Goal: Task Accomplishment & Management: Manage account settings

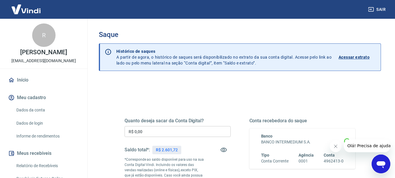
click at [186, 129] on input "R$ 0,00" at bounding box center [178, 131] width 106 height 11
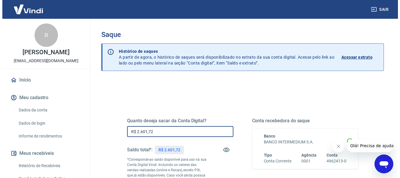
scroll to position [117, 0]
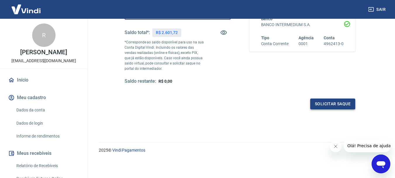
type input "R$ 2.601,72"
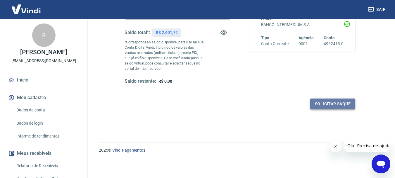
click at [327, 103] on button "Solicitar saque" at bounding box center [333, 103] width 45 height 11
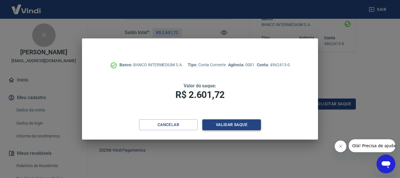
click at [229, 122] on button "Validar saque" at bounding box center [231, 124] width 59 height 11
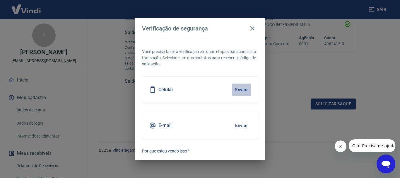
click at [240, 91] on button "Enviar" at bounding box center [241, 89] width 19 height 12
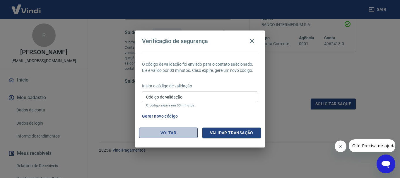
click at [177, 131] on button "Voltar" at bounding box center [168, 132] width 59 height 11
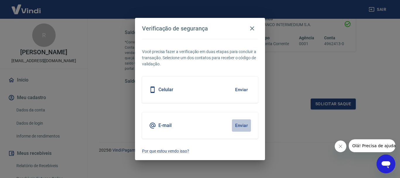
click at [245, 126] on button "Enviar" at bounding box center [241, 125] width 19 height 12
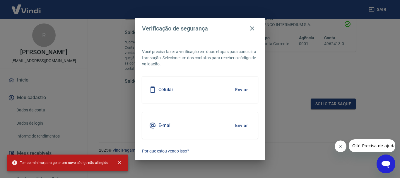
click at [242, 126] on button "Enviar" at bounding box center [241, 125] width 19 height 12
click at [165, 126] on h5 "E-mail" at bounding box center [164, 125] width 13 height 6
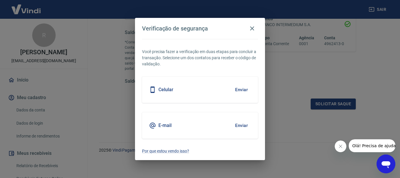
click at [169, 46] on div "Você precisa fazer a verificação em duas etapas para concluir a transação. Sele…" at bounding box center [200, 99] width 130 height 121
click at [254, 28] on icon "button" at bounding box center [252, 28] width 7 height 7
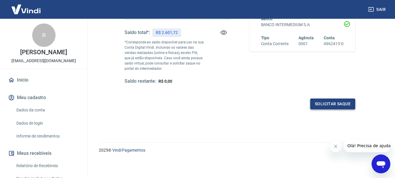
click at [323, 104] on button "Solicitar saque" at bounding box center [333, 103] width 45 height 11
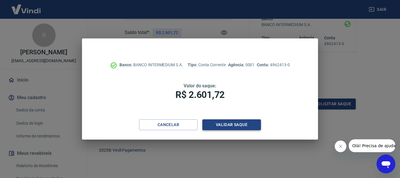
click at [217, 124] on button "Validar saque" at bounding box center [231, 124] width 59 height 11
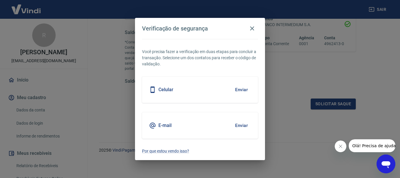
click at [240, 126] on button "Enviar" at bounding box center [241, 125] width 19 height 12
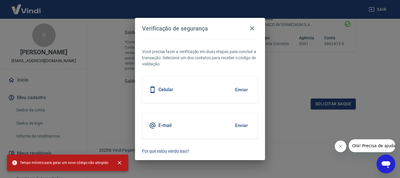
drag, startPoint x: 35, startPoint y: 162, endPoint x: 83, endPoint y: 164, distance: 48.0
click at [83, 164] on span "Tempo mínimo para gerar um novo código não atingido" at bounding box center [60, 163] width 97 height 6
click at [238, 91] on button "Enviar" at bounding box center [241, 89] width 19 height 12
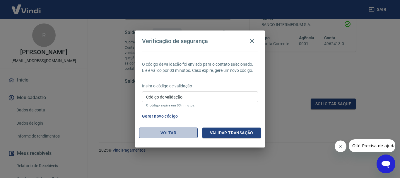
click at [170, 134] on button "Voltar" at bounding box center [168, 132] width 59 height 11
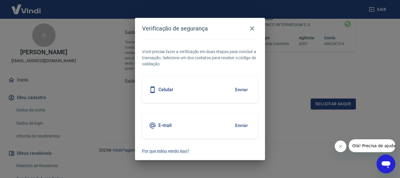
click at [242, 125] on button "Enviar" at bounding box center [241, 125] width 19 height 12
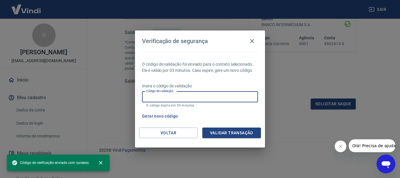
click at [161, 94] on div "Código de validação Código de validação O código expira em 03 minutos." at bounding box center [200, 99] width 116 height 16
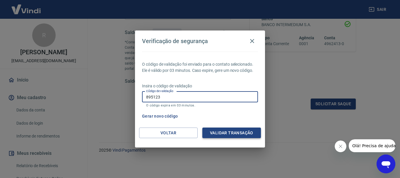
type input "895123"
click at [241, 135] on button "Validar transação" at bounding box center [231, 132] width 59 height 11
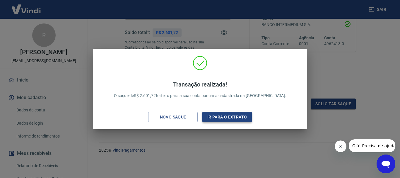
click at [216, 115] on button "Ir para o extrato" at bounding box center [226, 117] width 49 height 11
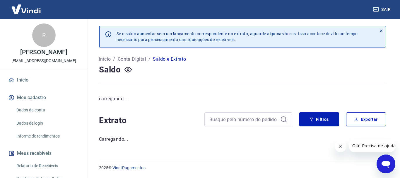
click at [24, 86] on link "Início" at bounding box center [43, 79] width 73 height 13
